Goal: Task Accomplishment & Management: Manage account settings

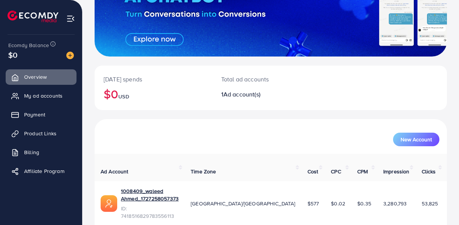
scroll to position [102, 0]
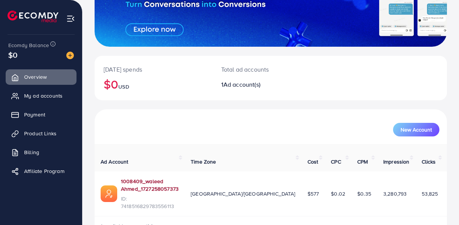
click at [179, 178] on link "1008409_waleed Ahmed_1727258057373" at bounding box center [150, 185] width 58 height 15
click at [39, 100] on link "My ad accounts" at bounding box center [41, 95] width 71 height 15
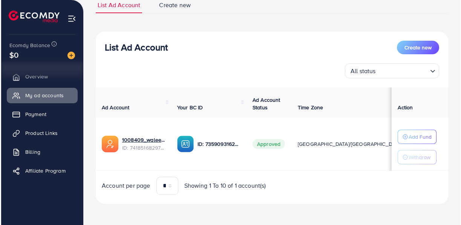
scroll to position [0, 96]
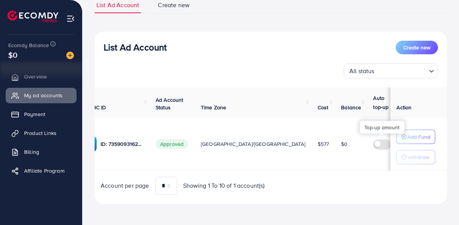
click at [380, 134] on div at bounding box center [382, 134] width 5 height 2
click at [457, 138] on line at bounding box center [457, 138] width 0 height 1
click at [457, 149] on line at bounding box center [457, 149] width 0 height 1
click at [373, 143] on label at bounding box center [383, 143] width 21 height 9
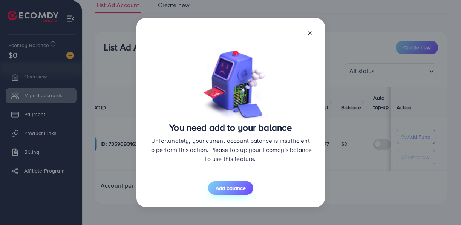
click at [227, 189] on span "Add balance" at bounding box center [231, 188] width 30 height 8
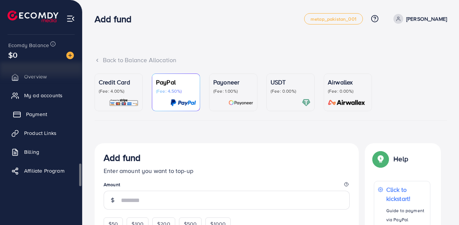
click at [35, 107] on link "Payment" at bounding box center [41, 114] width 71 height 15
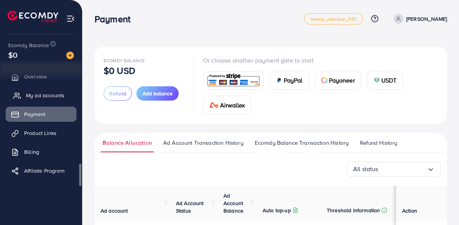
click at [47, 97] on span "My ad accounts" at bounding box center [45, 96] width 38 height 8
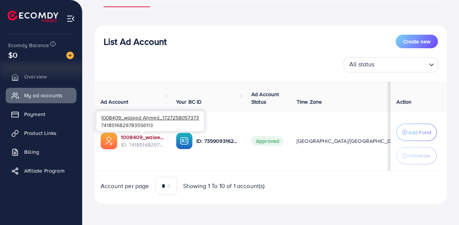
click at [150, 135] on link "1008409_waleed Ahmed_1727258057373" at bounding box center [142, 137] width 43 height 8
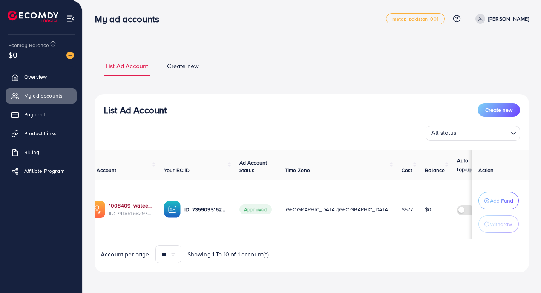
scroll to position [2, 0]
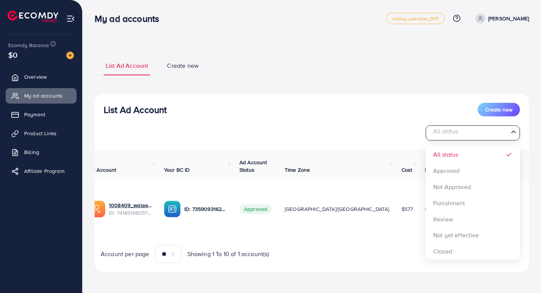
click at [441, 132] on div "All status" at bounding box center [468, 132] width 80 height 13
click at [461, 111] on span "Create new" at bounding box center [498, 110] width 27 height 8
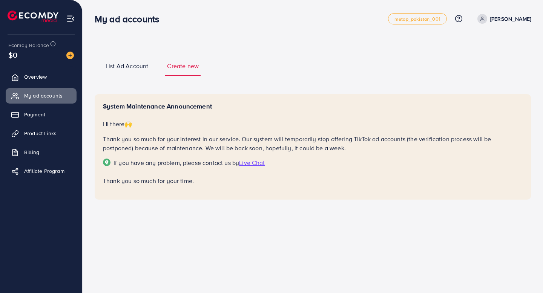
click at [245, 167] on span "Live Chat" at bounding box center [252, 163] width 26 height 8
click at [15, 121] on link "Payment" at bounding box center [41, 114] width 71 height 15
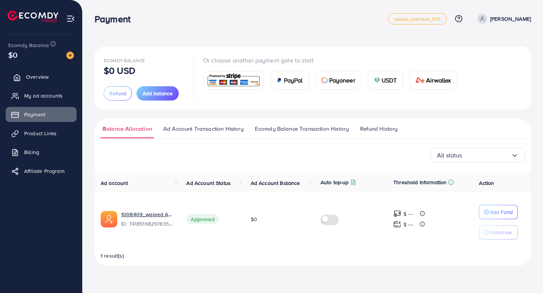
click at [24, 76] on link "Overview" at bounding box center [41, 76] width 71 height 15
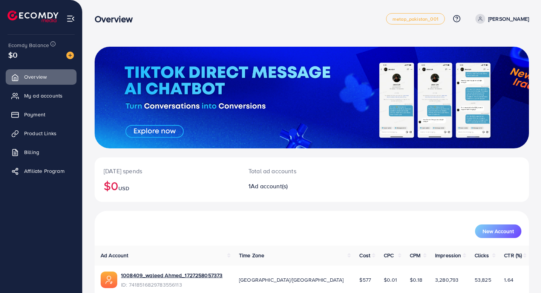
scroll to position [34, 0]
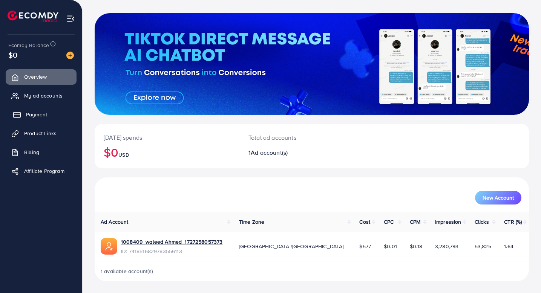
click at [13, 120] on link "Payment" at bounding box center [41, 114] width 71 height 15
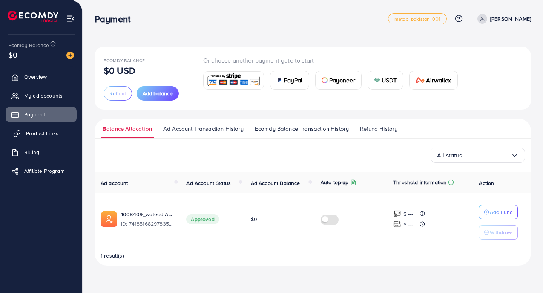
click at [32, 135] on span "Product Links" at bounding box center [42, 134] width 32 height 8
